Goal: Transaction & Acquisition: Purchase product/service

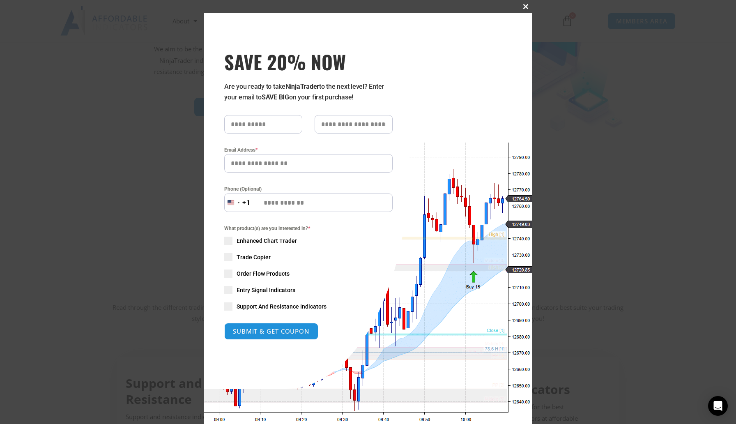
click at [390, 8] on span "SAVE 20% NOW popup" at bounding box center [525, 6] width 13 height 5
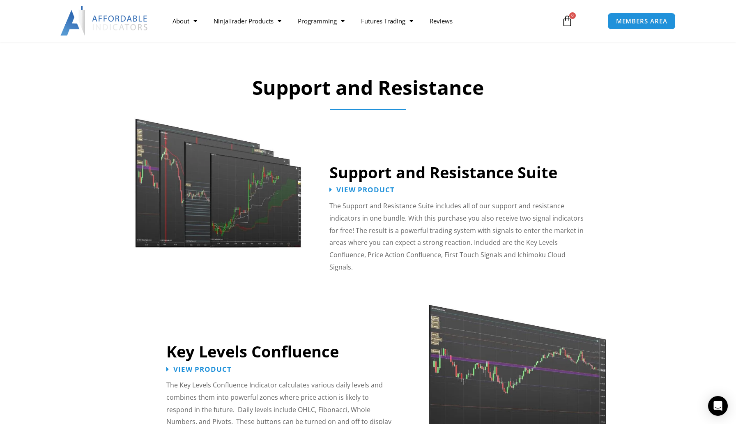
scroll to position [683, 0]
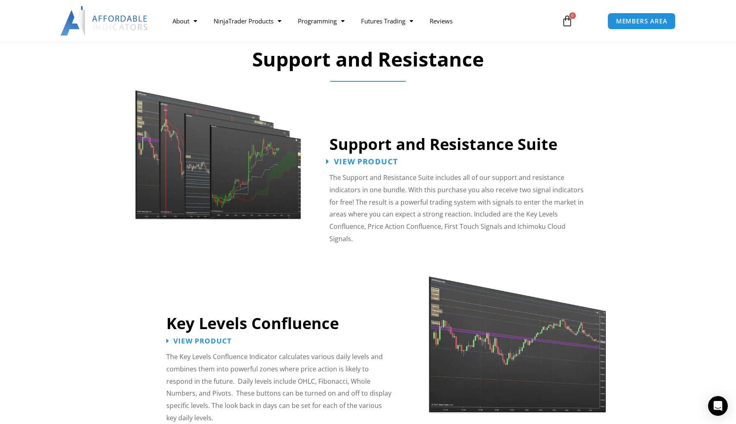
click at [384, 161] on span "View Product" at bounding box center [366, 162] width 64 height 8
